Goal: Find contact information: Find contact information

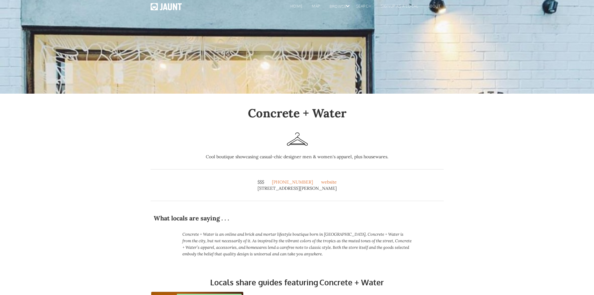
click at [396, 65] on div "home map browse BY LOCAL BY GROUP By schedule By interests By LOCATION search s…" at bounding box center [297, 47] width 594 height 94
click at [172, 56] on div "home map browse BY LOCAL BY GROUP By schedule By interests By LOCATION search s…" at bounding box center [297, 47] width 594 height 94
click at [365, 3] on link "search" at bounding box center [362, 6] width 25 height 9
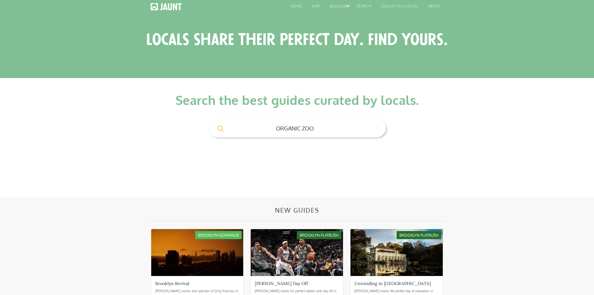
type input "ORGANIC ZOO"
click at [208, 120] on input "." at bounding box center [220, 128] width 25 height 17
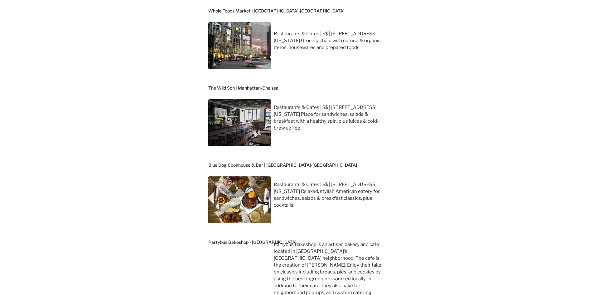
scroll to position [437, 0]
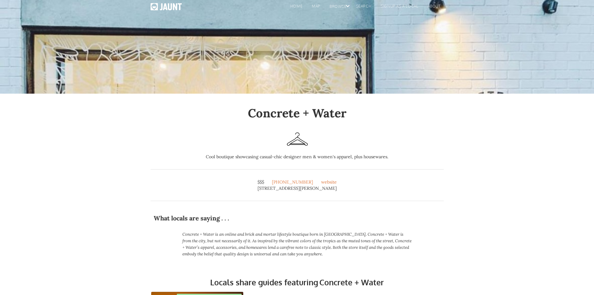
click at [311, 153] on div at bounding box center [297, 141] width 205 height 24
drag, startPoint x: 319, startPoint y: 111, endPoint x: 316, endPoint y: 113, distance: 3.5
click at [318, 111] on h1 "Concrete + Water" at bounding box center [297, 113] width 293 height 14
drag, startPoint x: 312, startPoint y: 119, endPoint x: 310, endPoint y: 123, distance: 5.3
click at [310, 123] on div "Concrete + Water Cool boutique showcasing casual-chic designer men & women's ap…" at bounding box center [297, 153] width 293 height 95
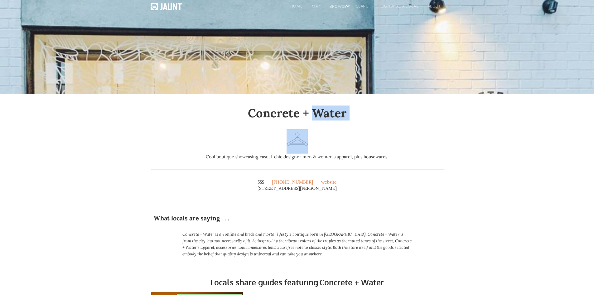
click at [379, 127] on div "Concrete + Water Cool boutique showcasing casual-chic designer men & women's ap…" at bounding box center [297, 153] width 293 height 95
drag, startPoint x: 350, startPoint y: 144, endPoint x: 339, endPoint y: 143, distance: 11.0
click at [340, 143] on div at bounding box center [297, 141] width 205 height 24
click at [291, 142] on img at bounding box center [297, 139] width 21 height 21
click at [232, 130] on div at bounding box center [297, 141] width 205 height 24
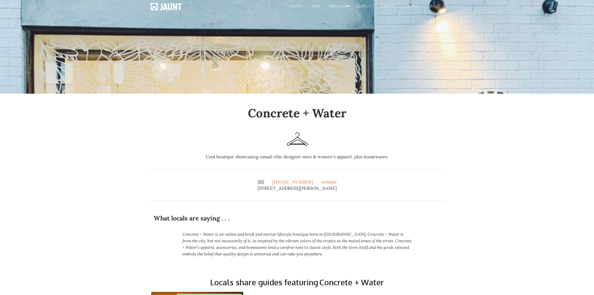
drag, startPoint x: 232, startPoint y: 130, endPoint x: 218, endPoint y: 197, distance: 68.9
click at [231, 151] on div at bounding box center [297, 141] width 205 height 24
drag, startPoint x: 218, startPoint y: 197, endPoint x: 216, endPoint y: 210, distance: 12.8
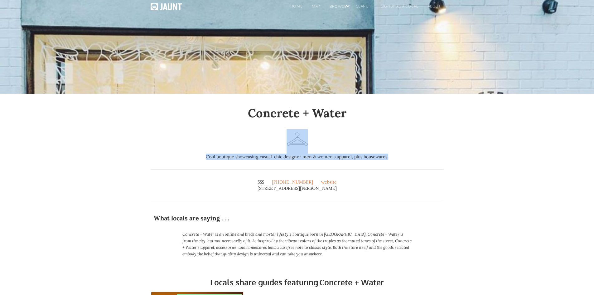
drag, startPoint x: 216, startPoint y: 210, endPoint x: 414, endPoint y: 157, distance: 204.8
click at [423, 155] on div "Cool boutique showcasing casual-chic designer men & women's apparel, plus house…" at bounding box center [297, 156] width 293 height 6
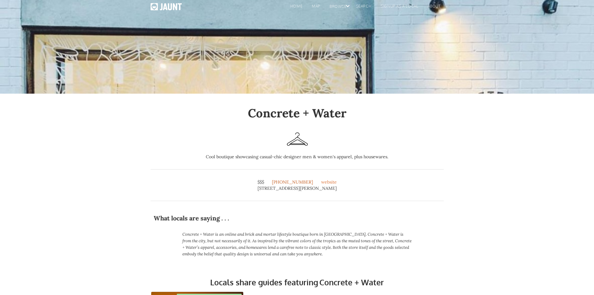
click at [296, 184] on link "[PHONE_NUMBER]" at bounding box center [292, 182] width 41 height 6
